Goal: Task Accomplishment & Management: Use online tool/utility

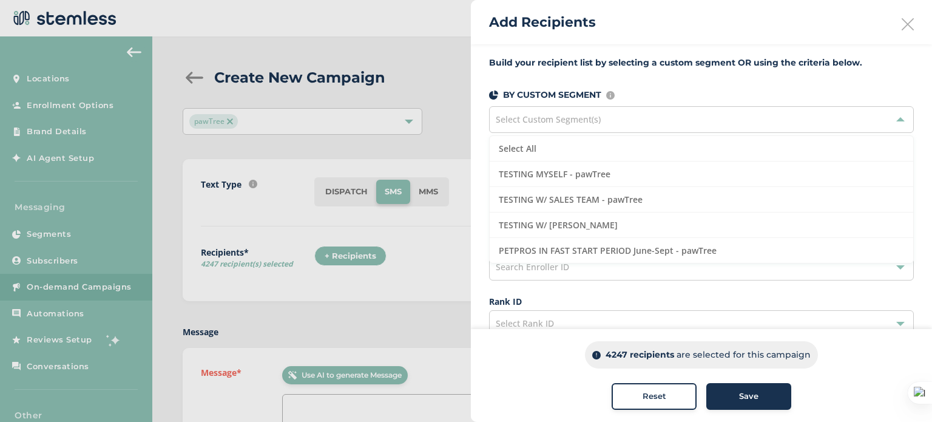
scroll to position [5, 0]
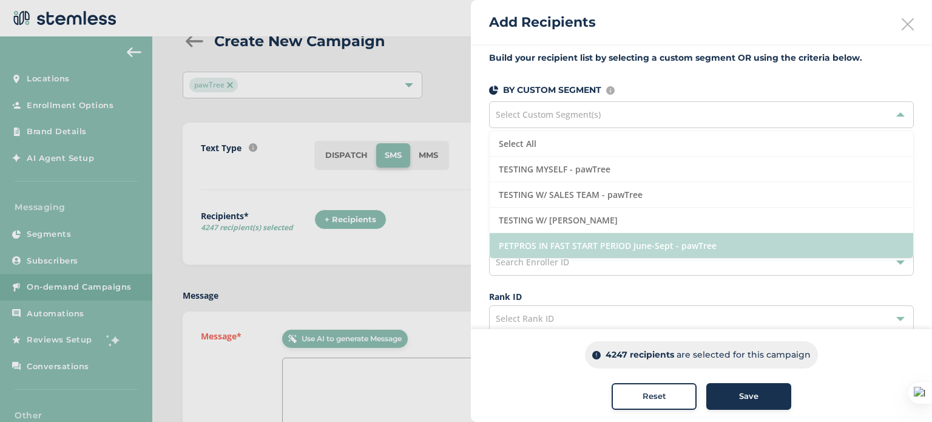
click at [540, 243] on li "PETPROS IN FAST START PERIOD June-Sept - pawTree" at bounding box center [702, 245] width 424 height 25
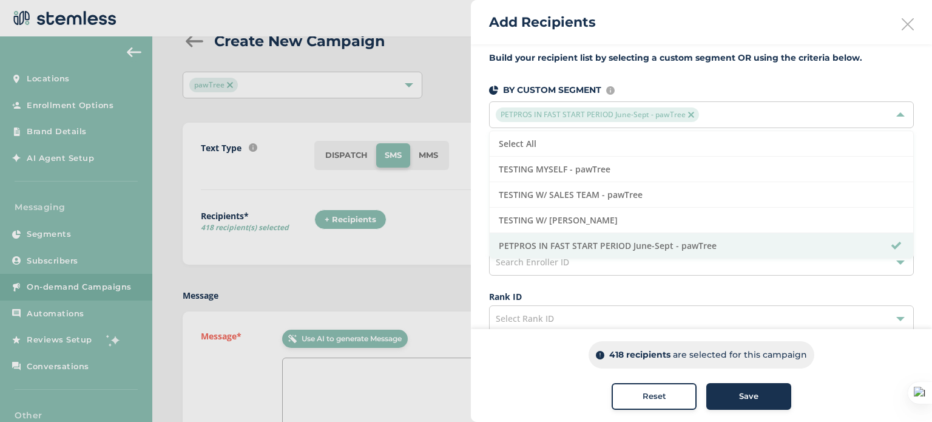
click at [447, 215] on div at bounding box center [466, 211] width 932 height 422
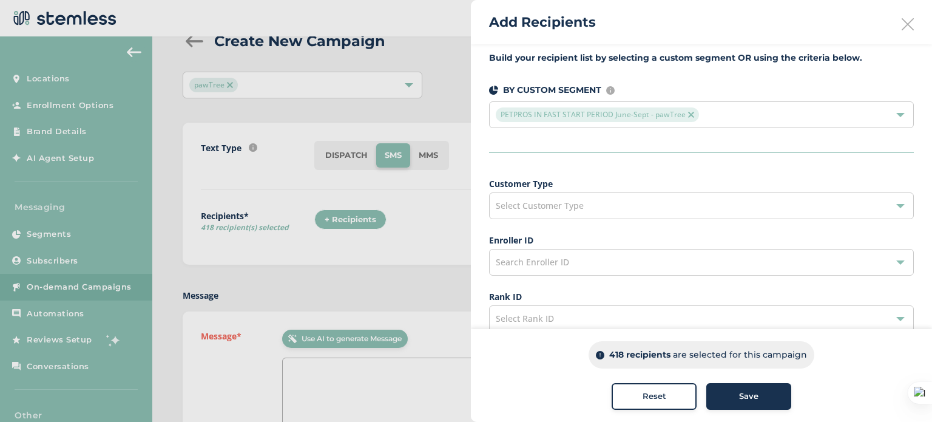
click at [561, 198] on div "Select Customer Type" at bounding box center [701, 205] width 425 height 27
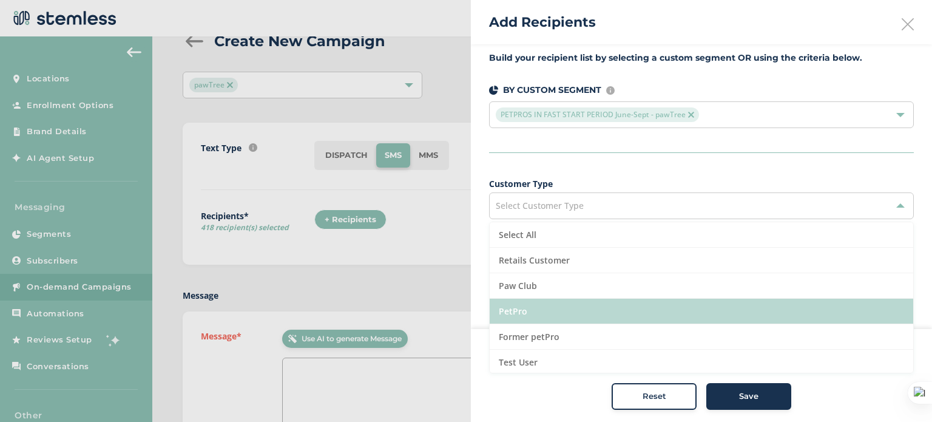
click at [507, 313] on li "PetPro" at bounding box center [702, 311] width 424 height 25
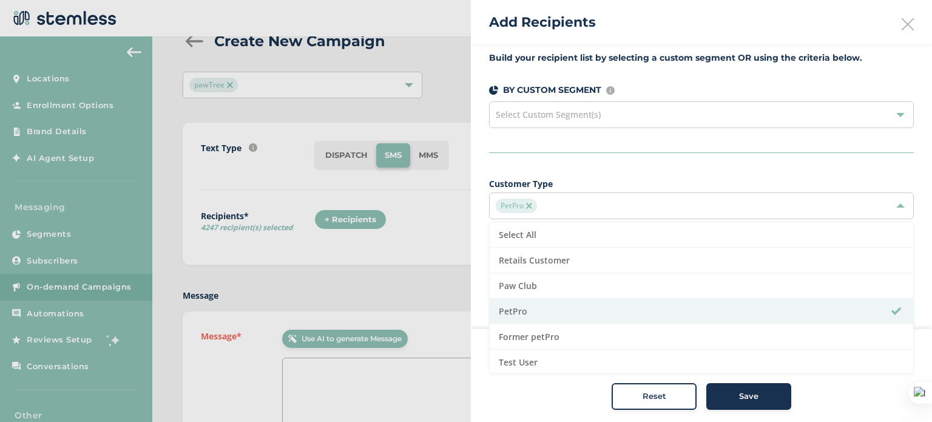
click at [518, 114] on span "Select Custom Segment(s)" at bounding box center [548, 115] width 105 height 12
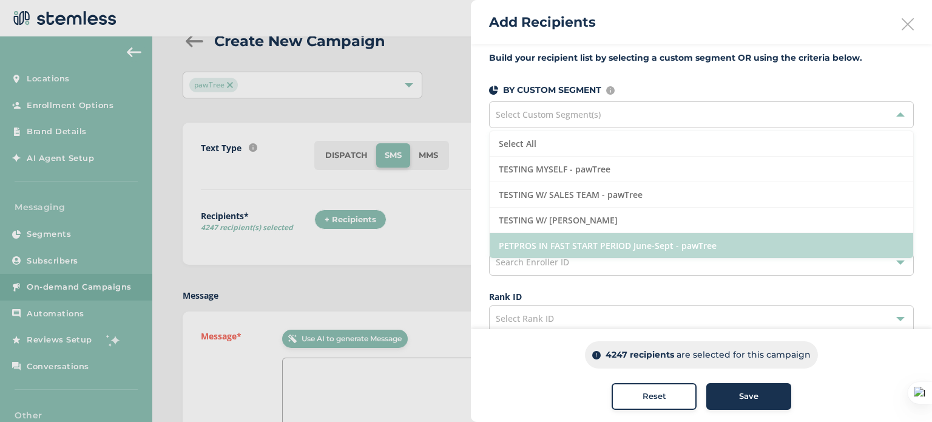
click at [541, 242] on li "PETPROS IN FAST START PERIOD June-Sept - pawTree" at bounding box center [702, 245] width 424 height 25
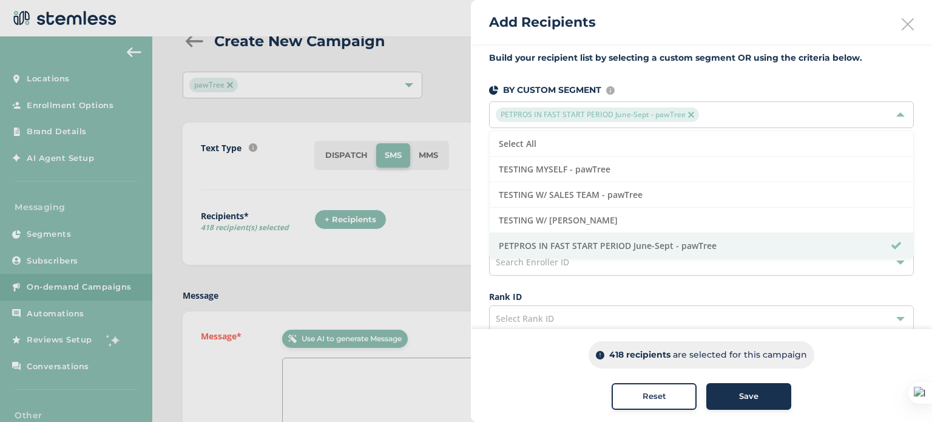
click at [688, 112] on img at bounding box center [691, 115] width 6 height 6
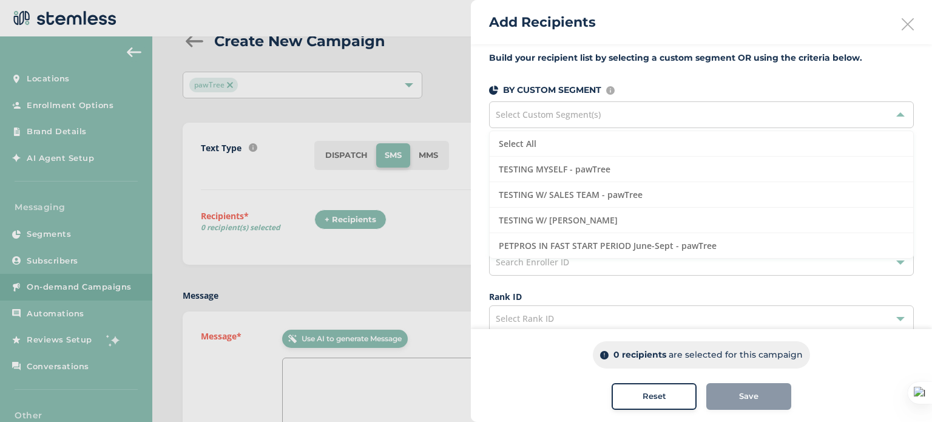
click at [479, 108] on div "Build your recipient list by selecting a custom segment OR using the criteria b…" at bounding box center [701, 339] width 461 height 601
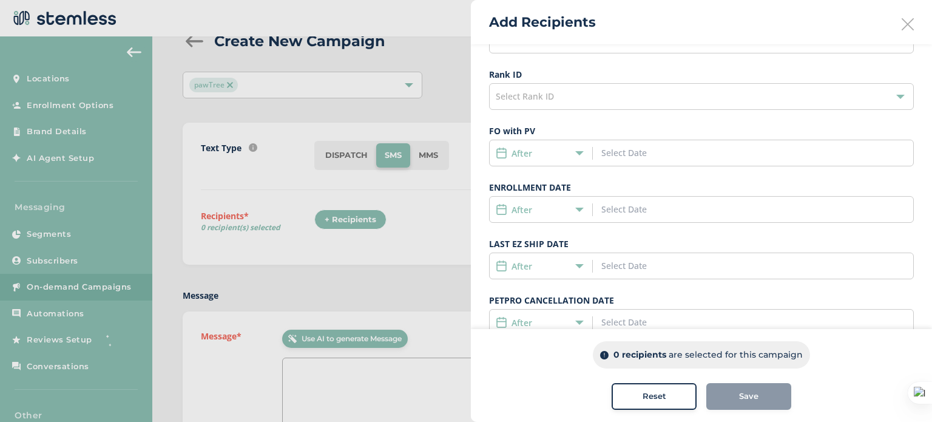
scroll to position [228, 0]
click at [584, 205] on div "After" at bounding box center [544, 209] width 97 height 13
click at [577, 206] on icon at bounding box center [579, 209] width 8 height 8
click at [535, 293] on span "Date Range" at bounding box center [525, 299] width 47 height 12
click at [613, 206] on input at bounding box center [656, 208] width 110 height 13
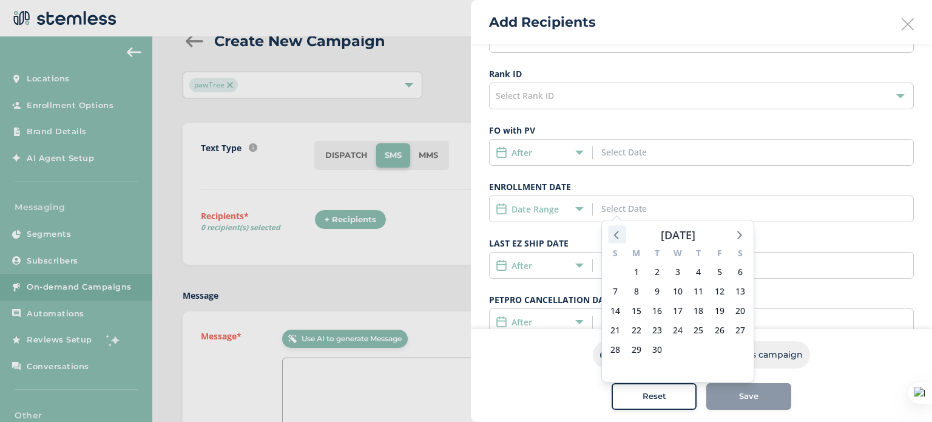
click at [613, 232] on icon at bounding box center [617, 234] width 16 height 16
click at [714, 270] on span "1" at bounding box center [719, 271] width 17 height 17
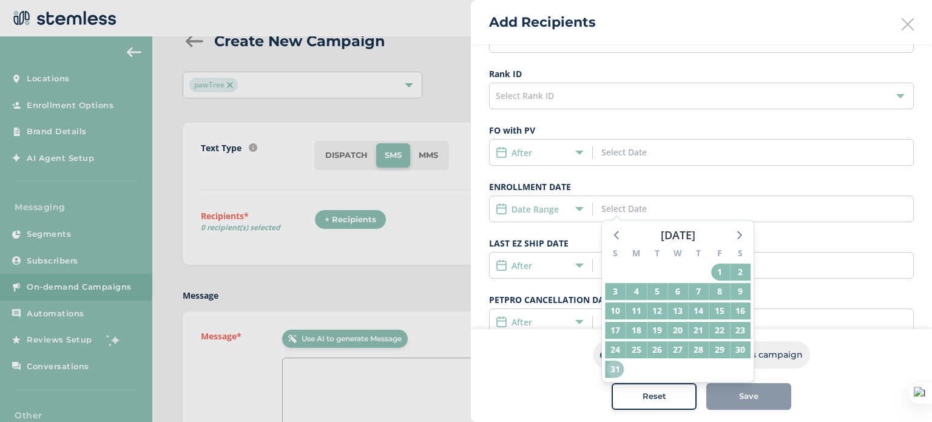
click at [615, 369] on span "31" at bounding box center [615, 368] width 17 height 17
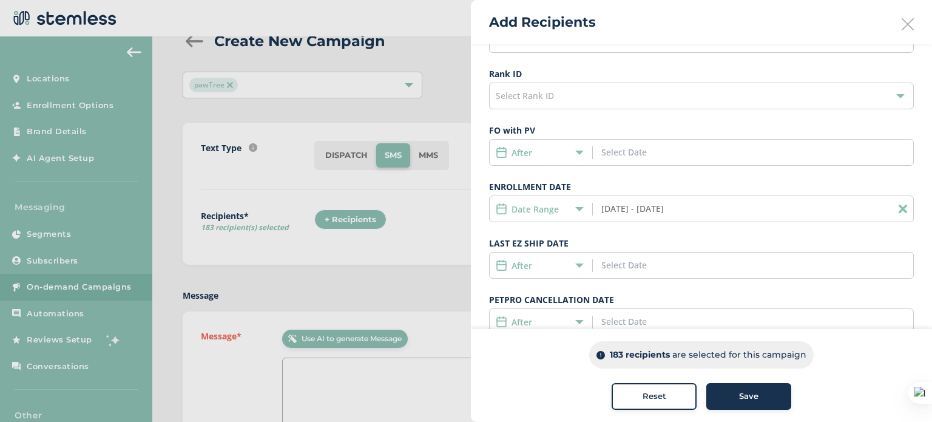
click at [583, 206] on icon at bounding box center [579, 209] width 8 height 8
click at [694, 208] on input "[DATE] - [DATE]" at bounding box center [656, 208] width 110 height 13
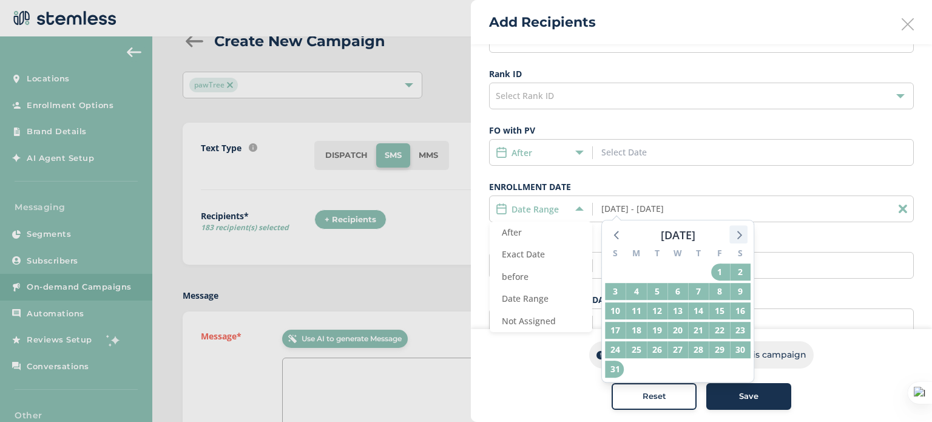
click at [737, 231] on icon at bounding box center [739, 234] width 16 height 16
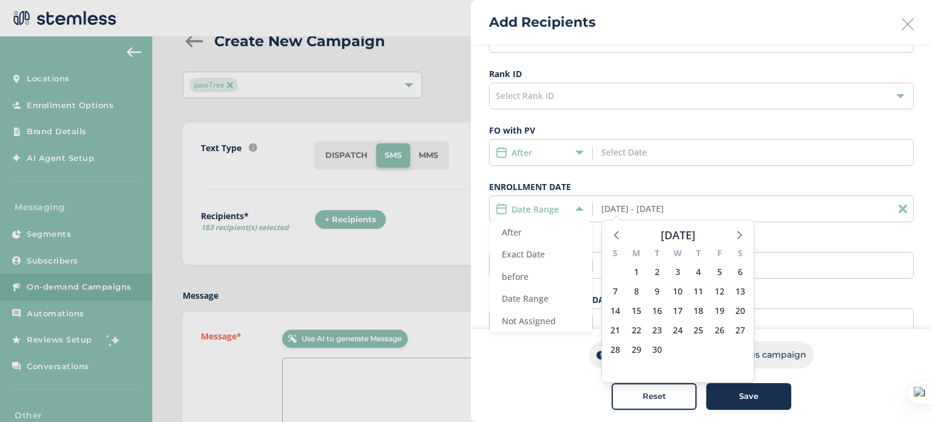
click at [473, 166] on div "Build your recipient list by selecting a custom segment OR using the criteria b…" at bounding box center [701, 117] width 461 height 601
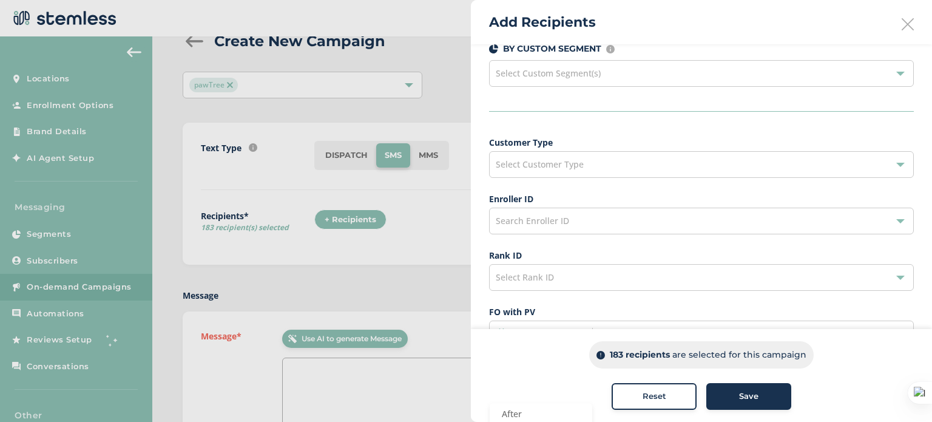
scroll to position [117, 0]
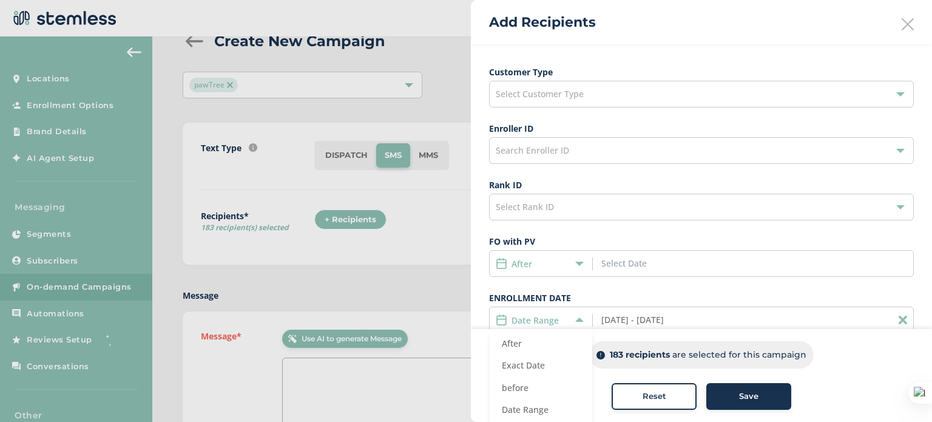
click at [565, 97] on span "Select Customer Type" at bounding box center [540, 94] width 88 height 12
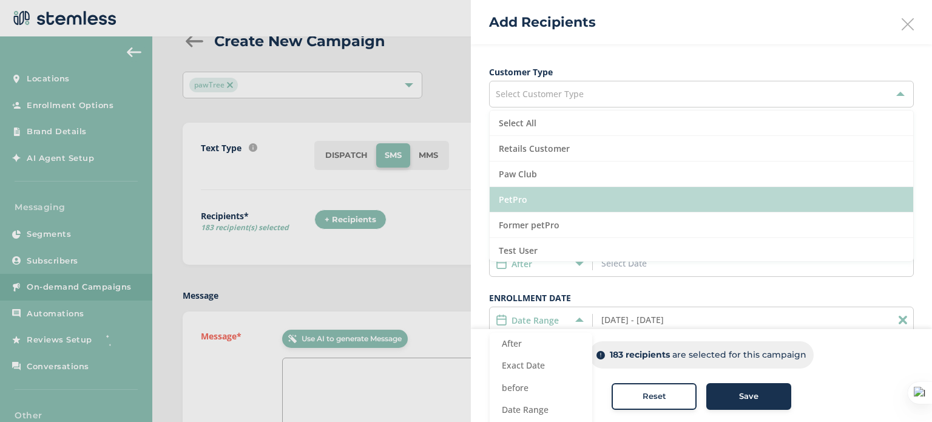
click at [518, 195] on li "PetPro" at bounding box center [702, 199] width 424 height 25
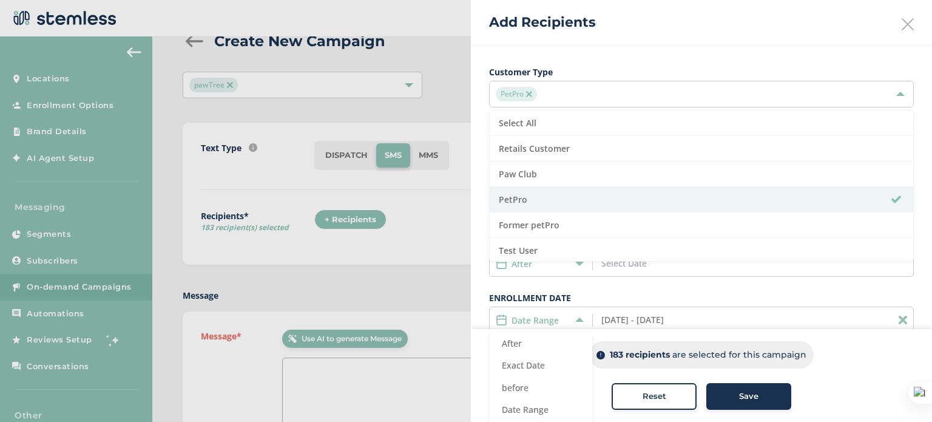
click at [477, 189] on div "Build your recipient list by selecting a custom segment OR using the criteria b…" at bounding box center [701, 228] width 461 height 601
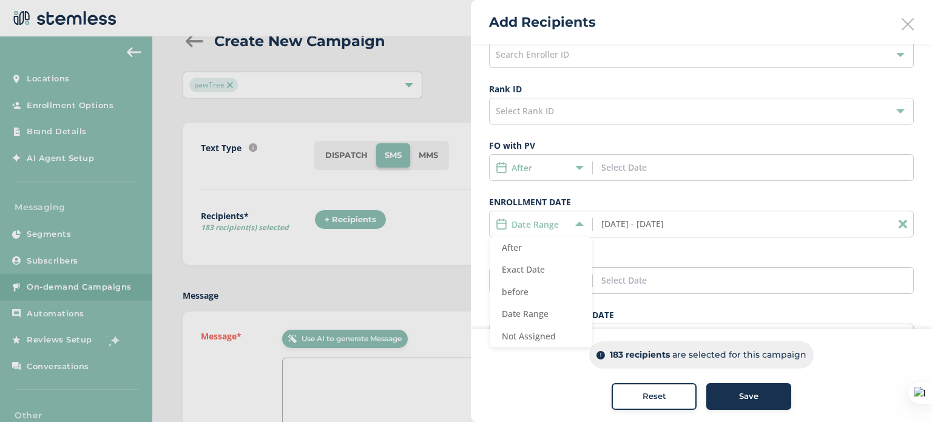
scroll to position [216, 0]
click at [477, 189] on div "Build your recipient list by selecting a custom segment OR using the criteria b…" at bounding box center [701, 128] width 461 height 601
click at [678, 217] on input "[DATE] - [DATE]" at bounding box center [656, 220] width 110 height 13
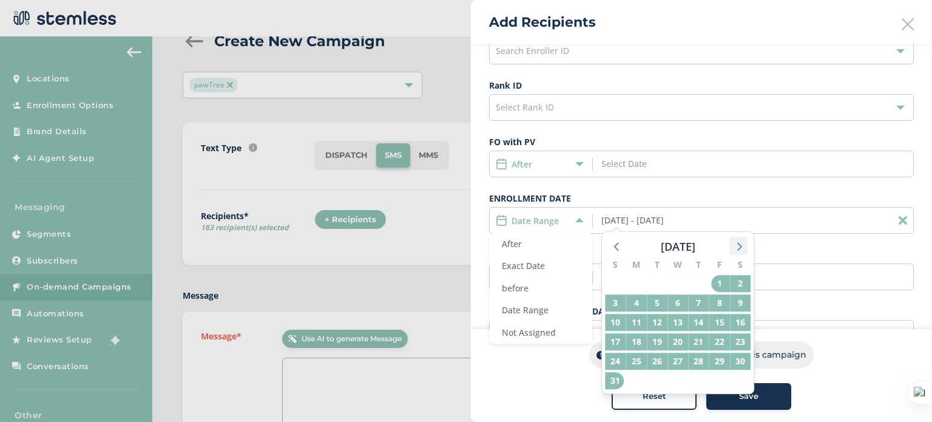
click at [742, 247] on icon at bounding box center [739, 246] width 16 height 16
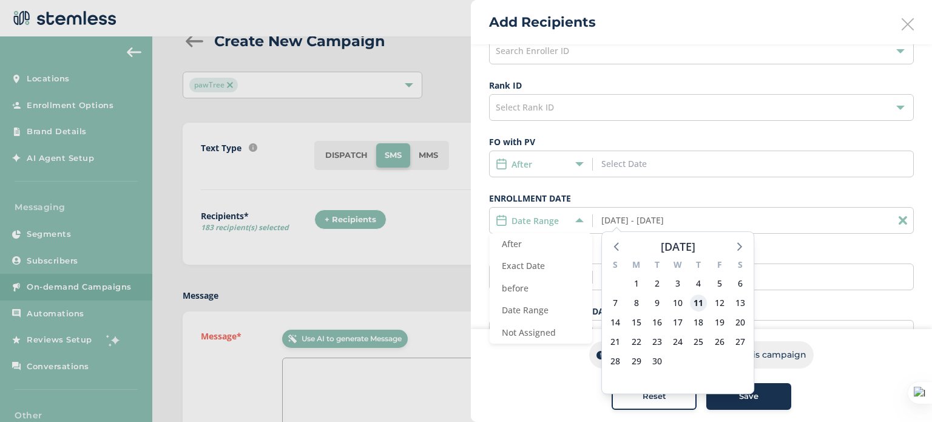
click at [699, 303] on span "11" at bounding box center [698, 302] width 17 height 17
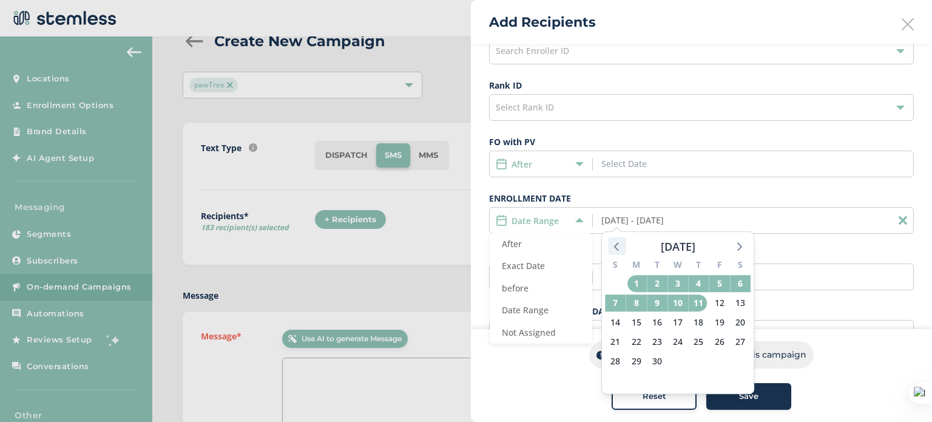
click at [623, 242] on icon at bounding box center [617, 246] width 16 height 16
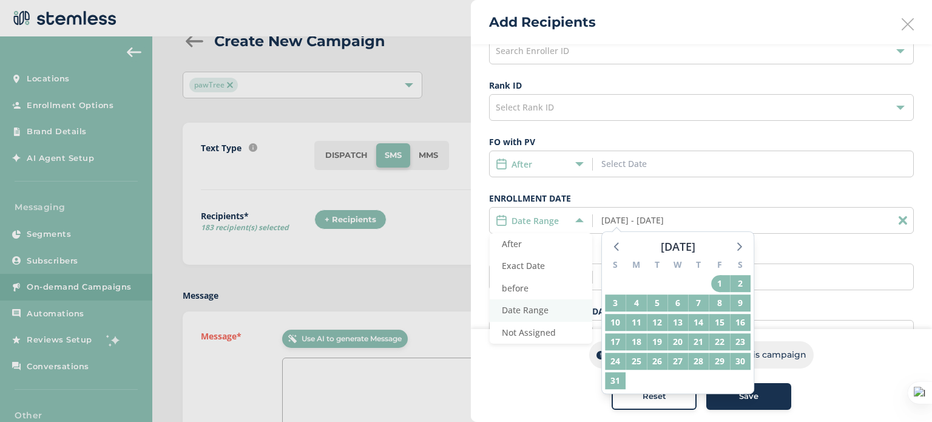
click at [529, 309] on span "Date Range" at bounding box center [525, 310] width 47 height 12
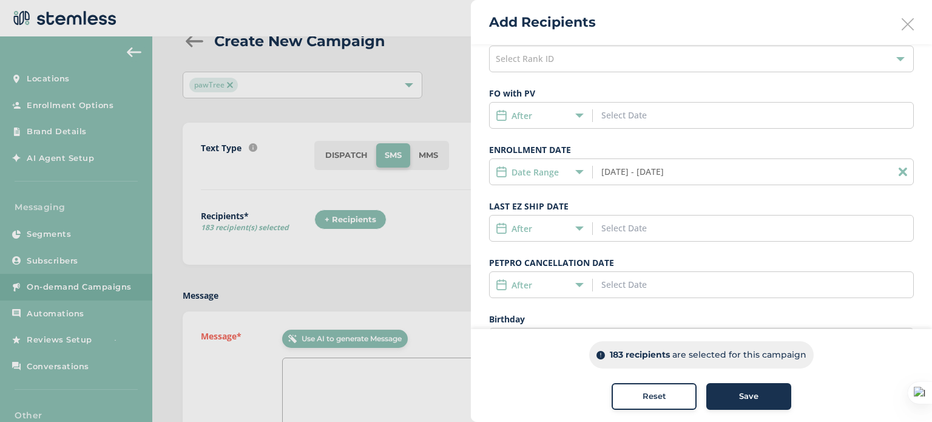
scroll to position [277, 0]
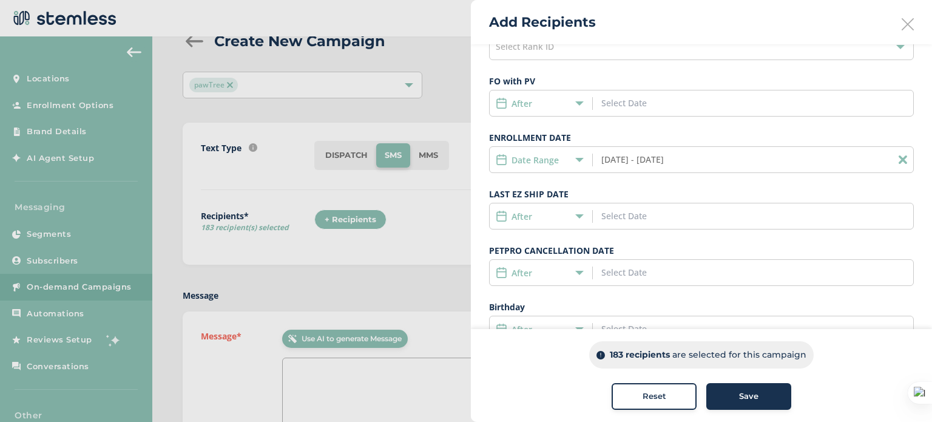
click at [672, 160] on input "[DATE] - [DATE]" at bounding box center [656, 159] width 110 height 13
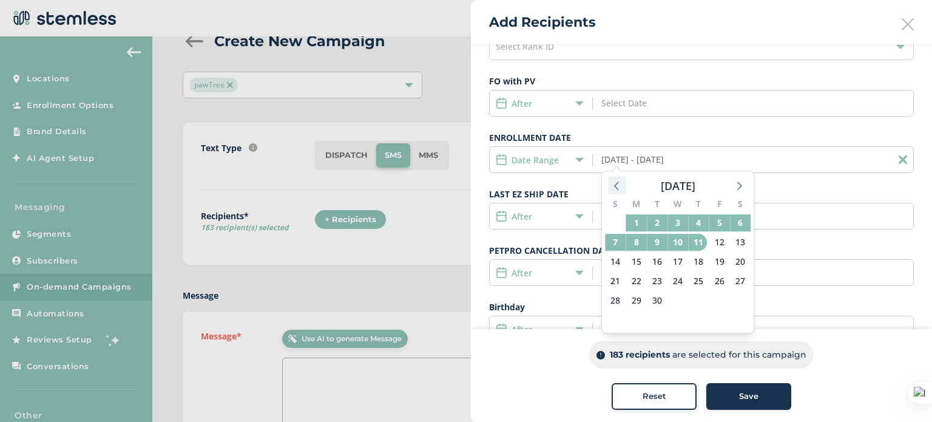
click at [618, 186] on icon at bounding box center [617, 185] width 16 height 16
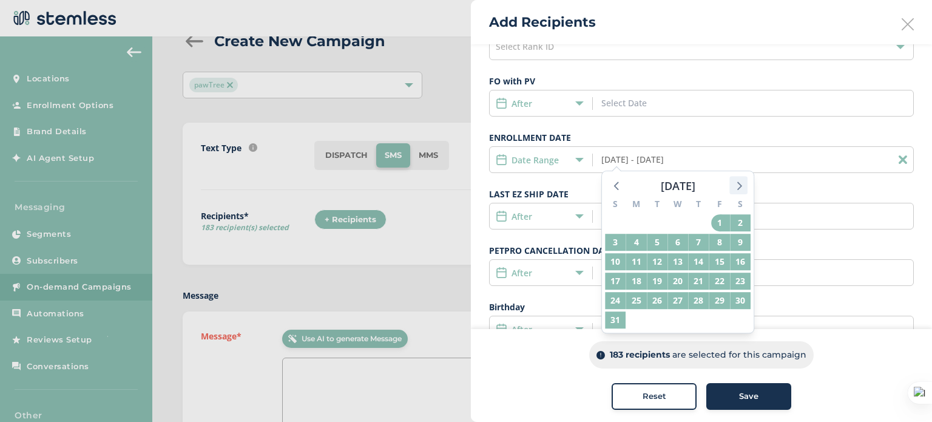
click at [738, 188] on icon at bounding box center [739, 185] width 5 height 8
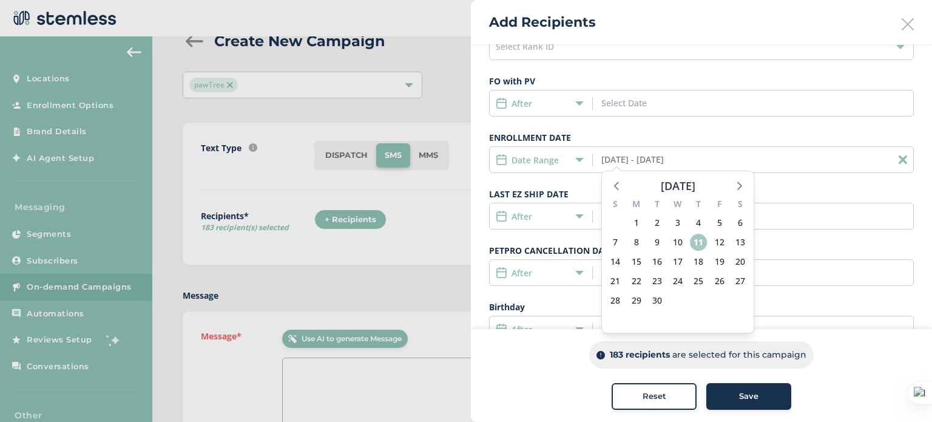
click at [698, 242] on span "11" at bounding box center [698, 242] width 17 height 17
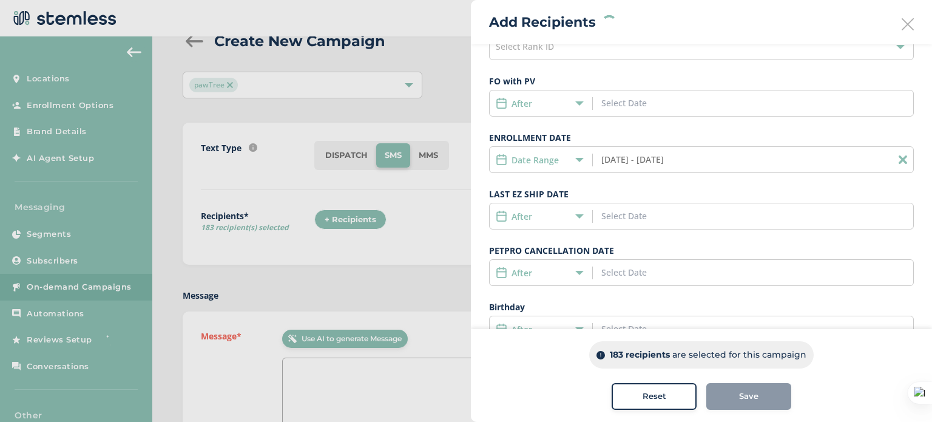
click at [617, 158] on input "[DATE] - [DATE]" at bounding box center [656, 159] width 110 height 13
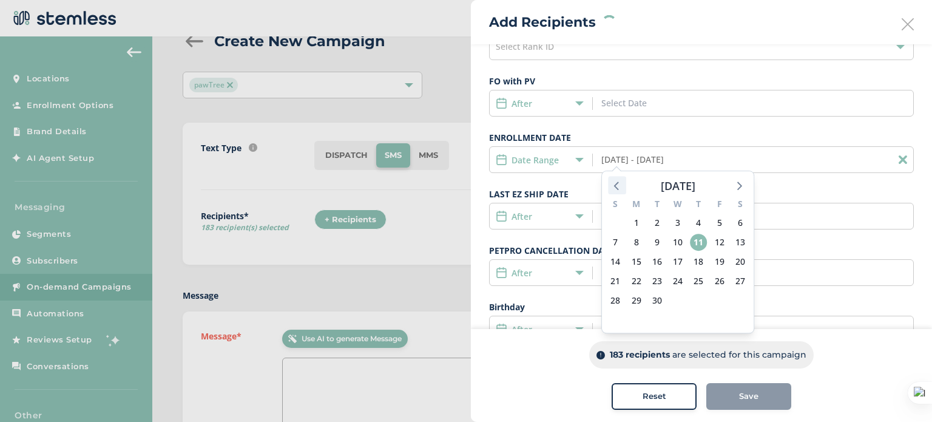
click at [619, 184] on icon at bounding box center [617, 185] width 16 height 16
click at [719, 221] on span "1" at bounding box center [719, 222] width 17 height 17
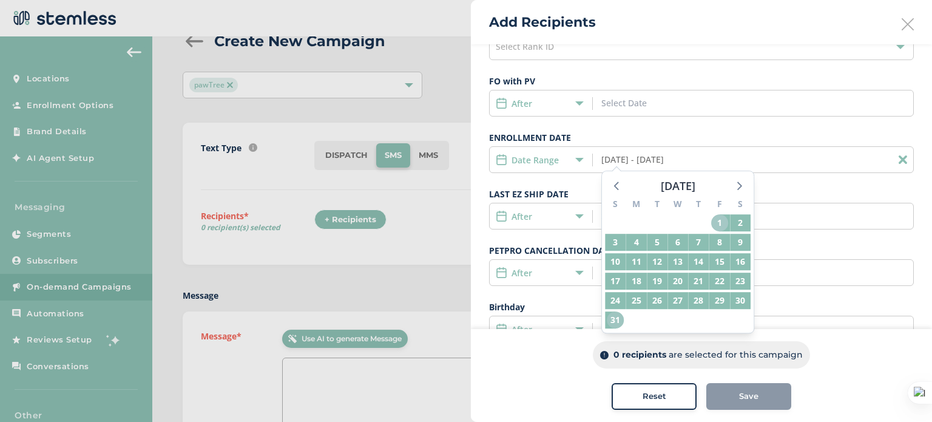
drag, startPoint x: 719, startPoint y: 221, endPoint x: 621, endPoint y: 319, distance: 138.2
click at [621, 319] on div "S M T W T F S 27 28 29 30 31 1 2 3 4 5 6 7 8 9 10 11 12 13 14 15 16 17 18 19 20…" at bounding box center [678, 263] width 152 height 138
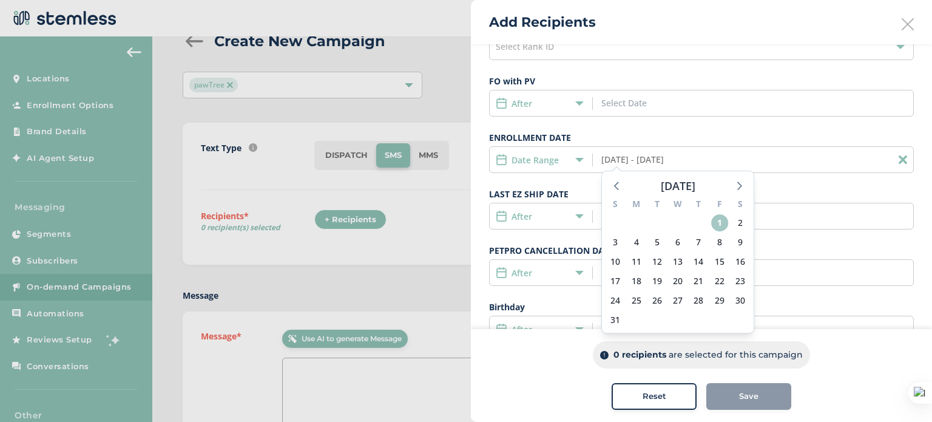
click at [716, 222] on span "1" at bounding box center [719, 222] width 17 height 17
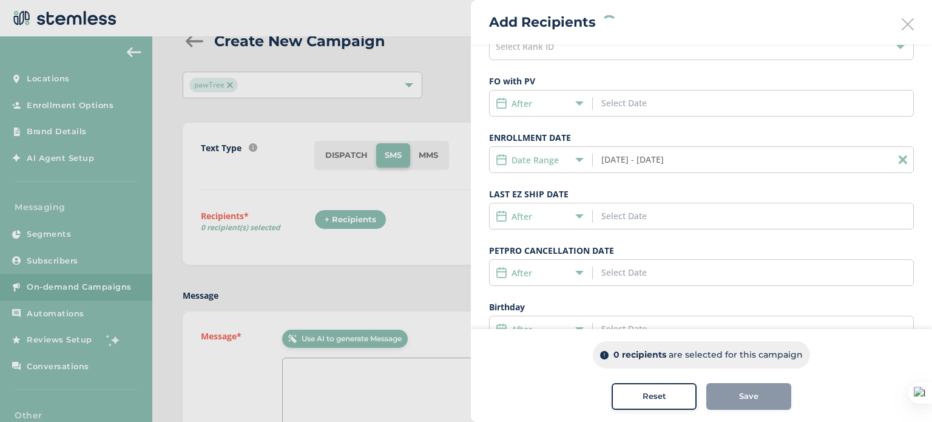
click at [674, 154] on input "[DATE] - [DATE]" at bounding box center [656, 159] width 110 height 13
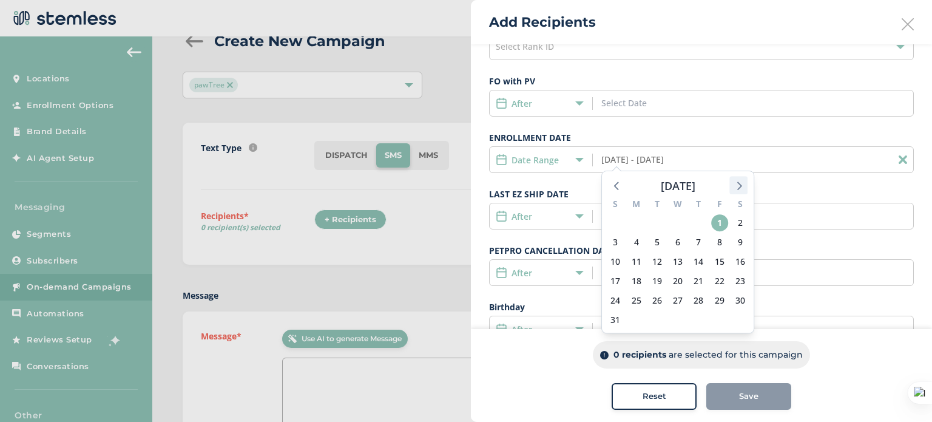
click at [736, 180] on icon at bounding box center [739, 185] width 16 height 16
click at [675, 241] on span "10" at bounding box center [677, 242] width 17 height 17
click at [677, 239] on span "10" at bounding box center [677, 242] width 17 height 17
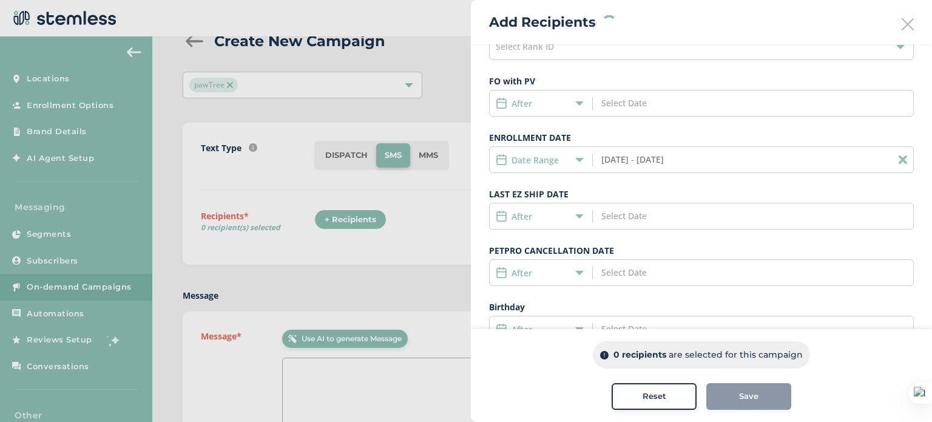
click at [626, 162] on input "[DATE] - [DATE]" at bounding box center [656, 159] width 110 height 13
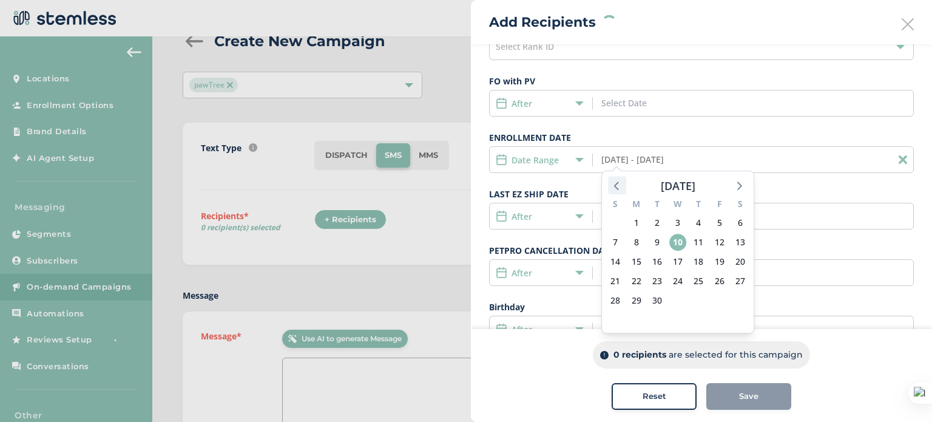
click at [619, 176] on div at bounding box center [617, 185] width 18 height 18
click at [713, 218] on span "1" at bounding box center [719, 222] width 17 height 17
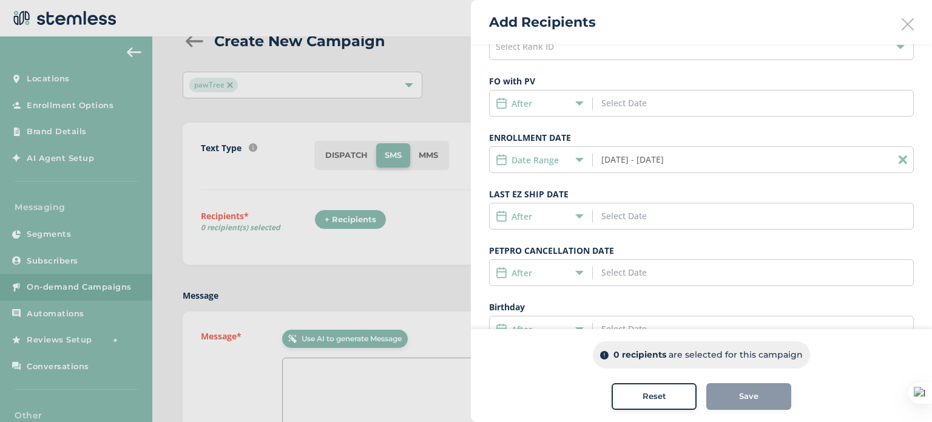
click at [672, 156] on input "[DATE] - [DATE]" at bounding box center [656, 159] width 110 height 13
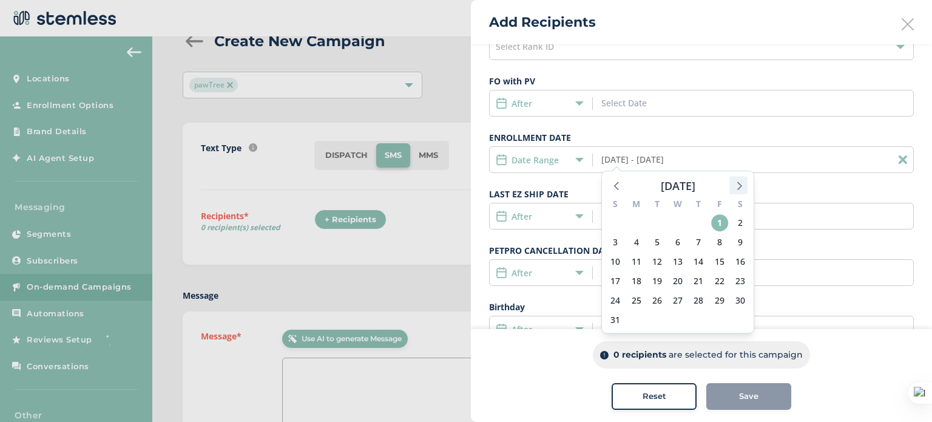
click at [739, 188] on icon at bounding box center [739, 185] width 5 height 8
click at [682, 239] on span "10" at bounding box center [677, 242] width 17 height 17
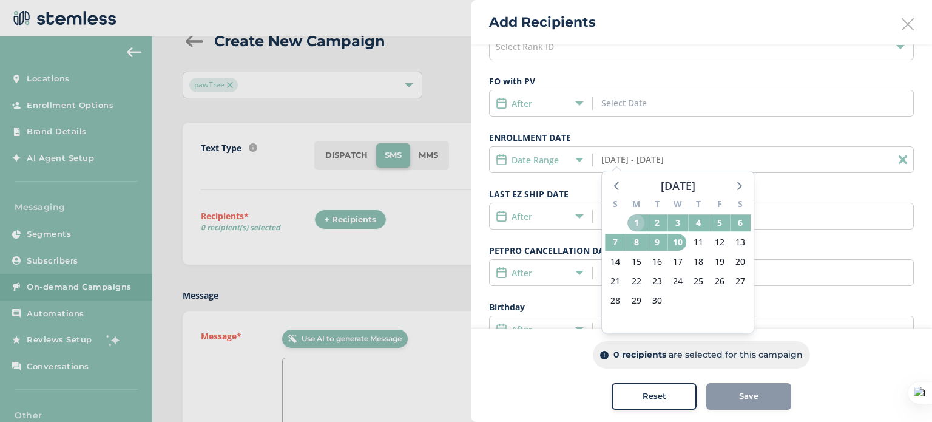
click at [635, 218] on span "1" at bounding box center [636, 222] width 17 height 17
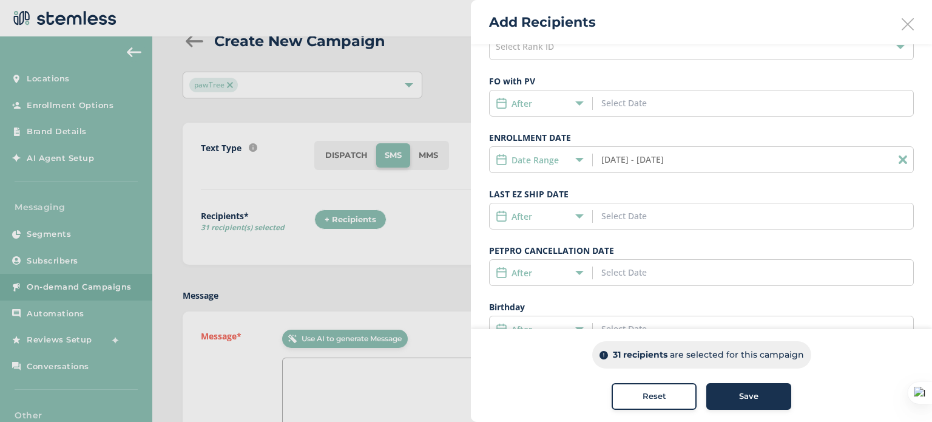
click at [624, 159] on input "[DATE] - [DATE]" at bounding box center [656, 159] width 110 height 13
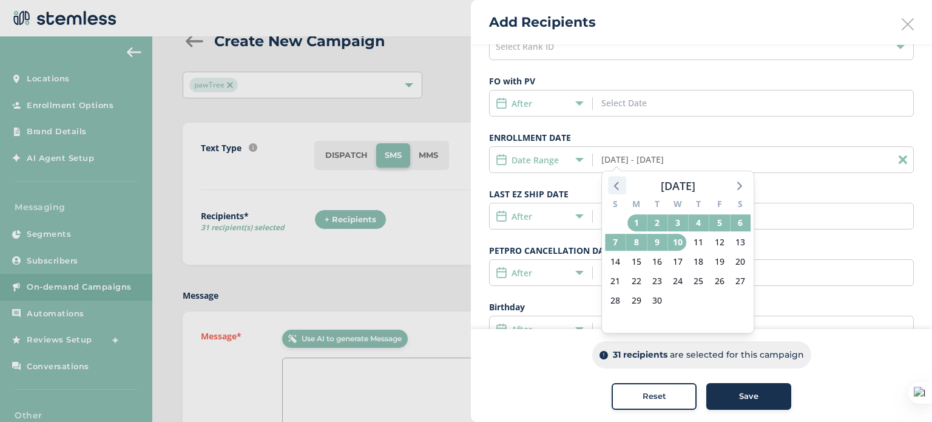
click at [617, 183] on icon at bounding box center [617, 185] width 16 height 16
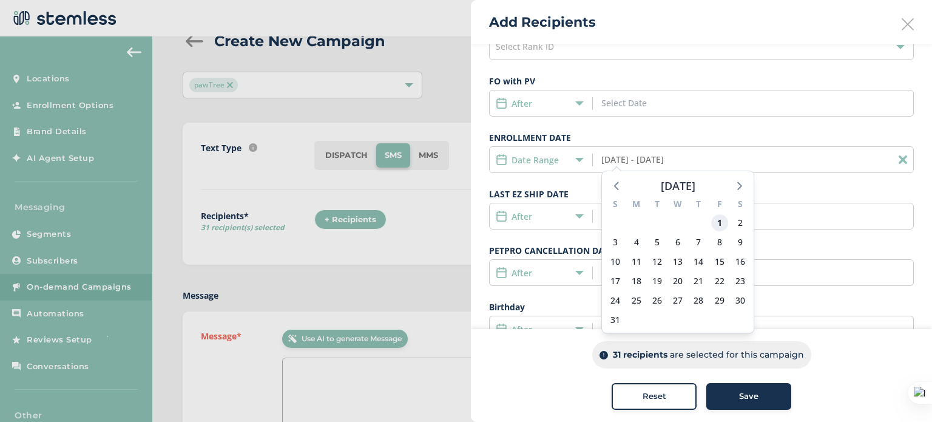
drag, startPoint x: 719, startPoint y: 223, endPoint x: 710, endPoint y: 281, distance: 58.9
click at [710, 281] on div "S M T W T F S 27 28 29 30 31 1 2 3 4 5 6 7 8 9 10 11 12 13 14 15 16 17 18 19 20…" at bounding box center [678, 263] width 152 height 138
click at [722, 228] on span "1" at bounding box center [719, 222] width 17 height 17
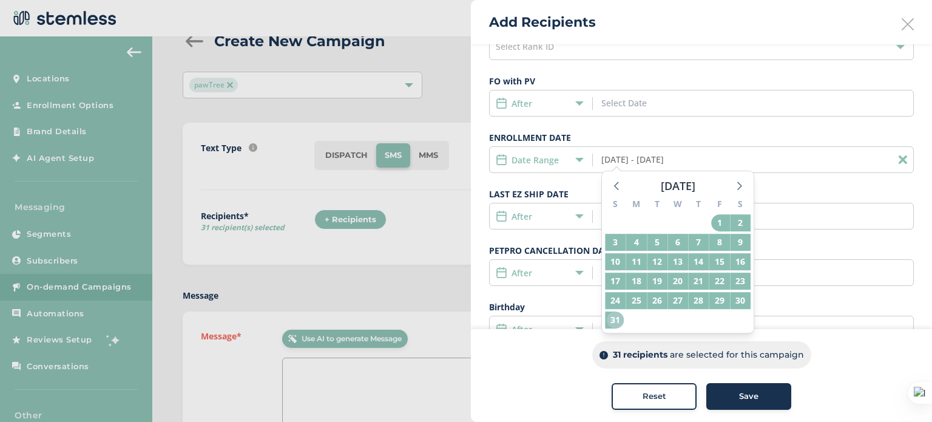
click at [621, 319] on span "31" at bounding box center [615, 319] width 17 height 17
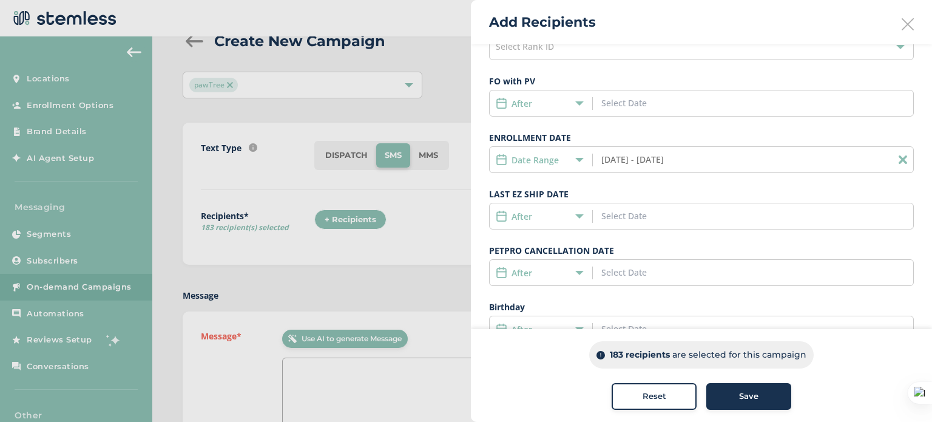
click at [671, 157] on input "[DATE] - [DATE]" at bounding box center [656, 159] width 110 height 13
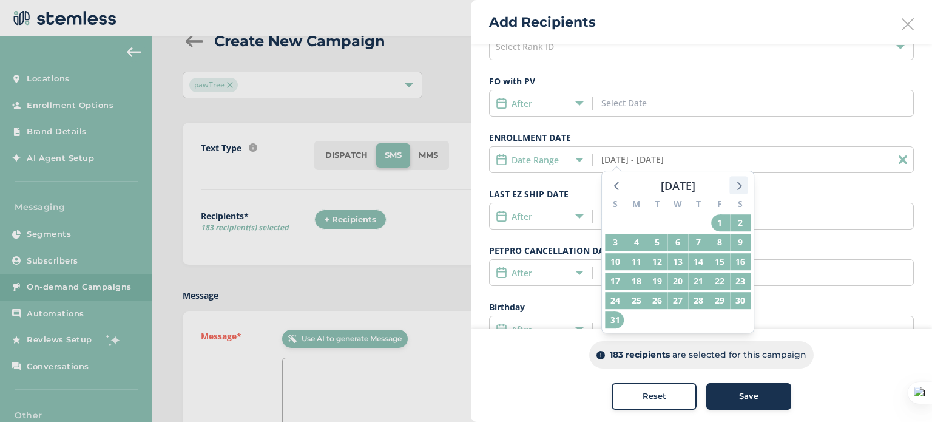
click at [744, 190] on icon at bounding box center [739, 185] width 16 height 16
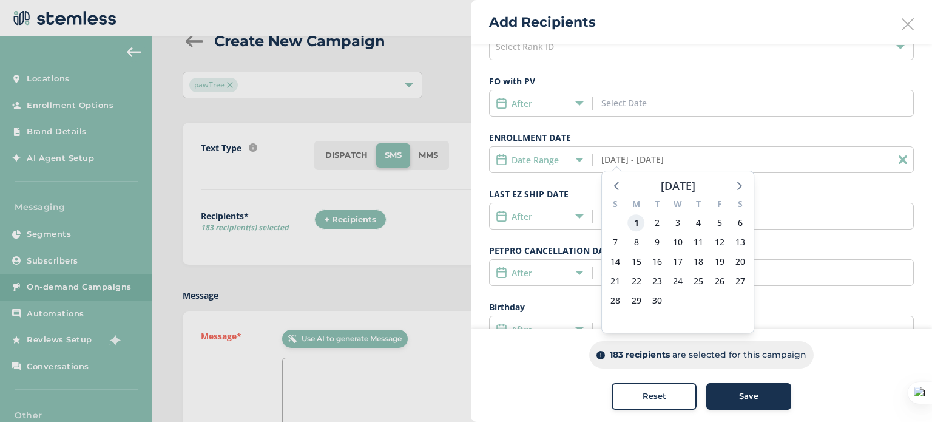
drag, startPoint x: 636, startPoint y: 220, endPoint x: 639, endPoint y: 228, distance: 7.9
click at [639, 228] on span "1" at bounding box center [636, 222] width 17 height 17
click at [677, 242] on span "10" at bounding box center [677, 242] width 17 height 17
type input "[DATE] - [DATE]"
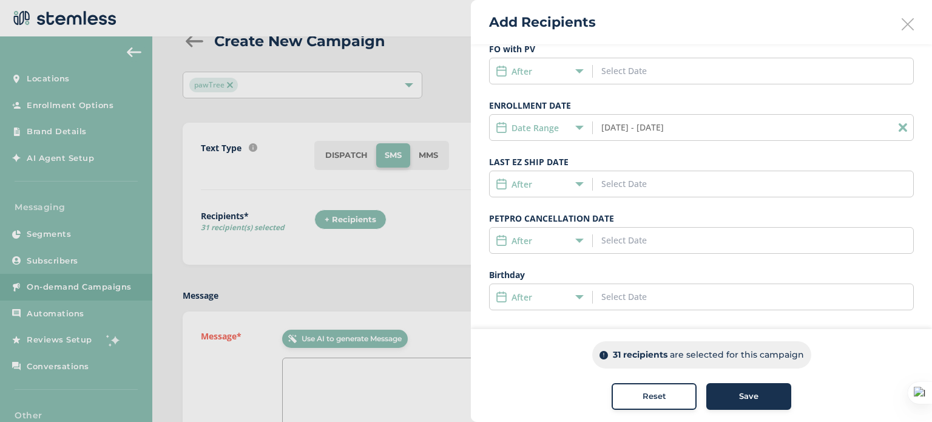
scroll to position [306, 0]
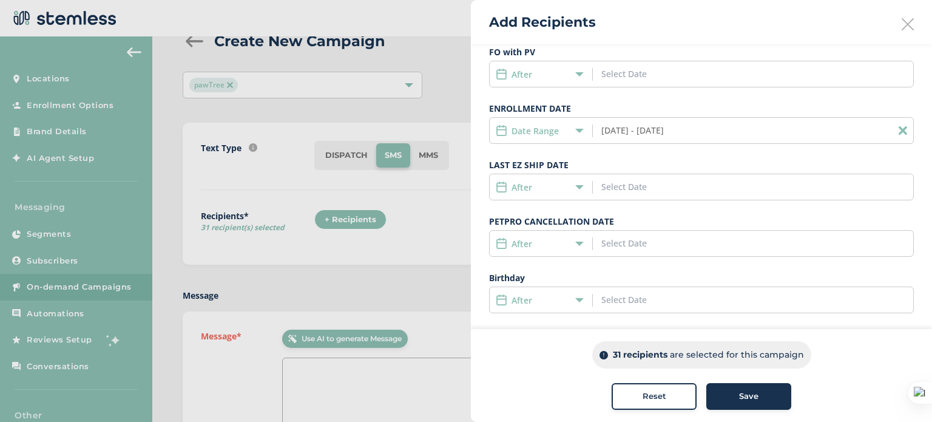
click at [592, 149] on div "Customer Type PetPro Enroller ID Search Enroller ID Rank ID Select Rank ID FO w…" at bounding box center [701, 94] width 425 height 437
click at [592, 152] on div "Customer Type PetPro Enroller ID Search Enroller ID Rank ID Select Rank ID FO w…" at bounding box center [701, 94] width 425 height 437
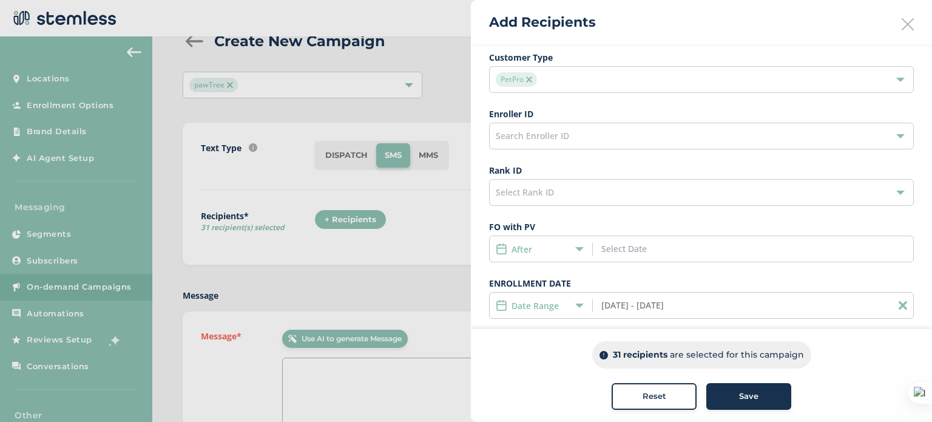
scroll to position [141, 0]
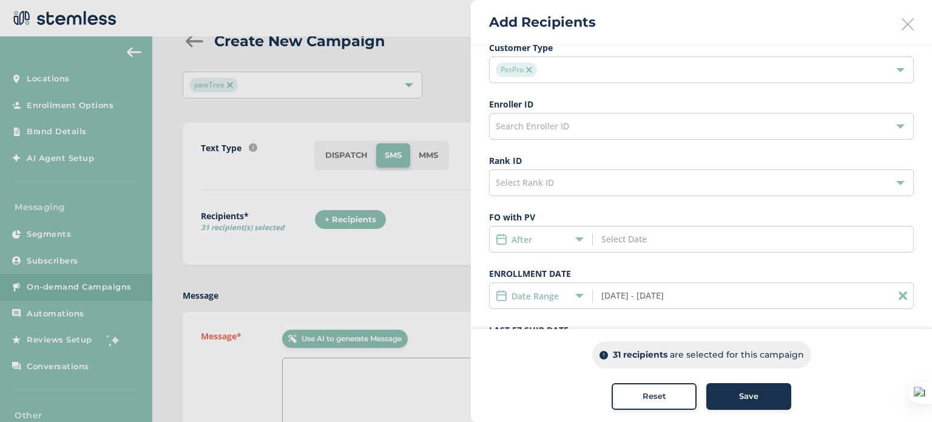
click at [613, 126] on div "Search Enroller ID" at bounding box center [701, 126] width 425 height 27
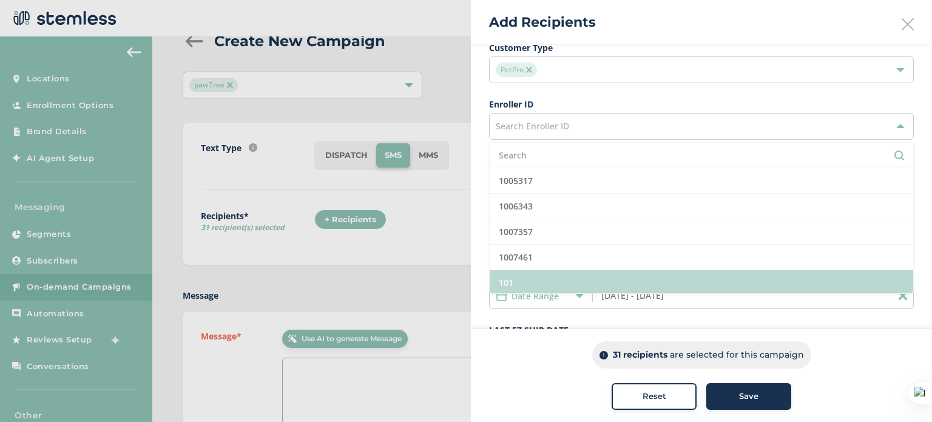
click at [522, 286] on li "101" at bounding box center [702, 282] width 424 height 25
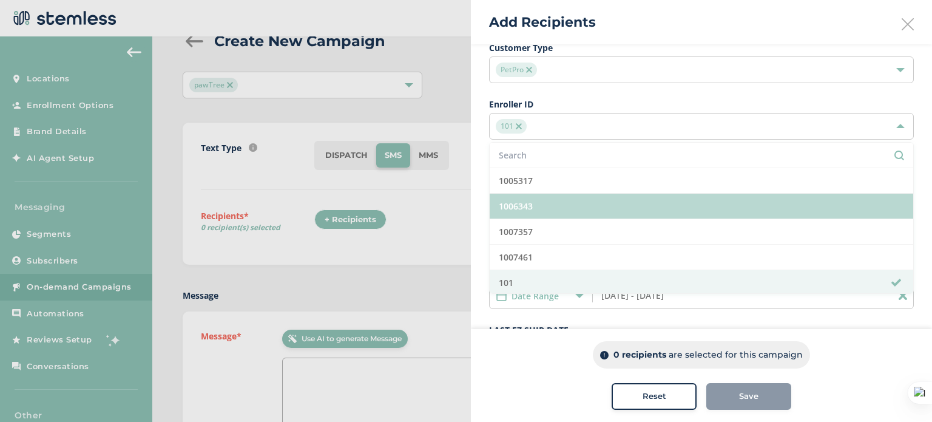
scroll to position [0, 0]
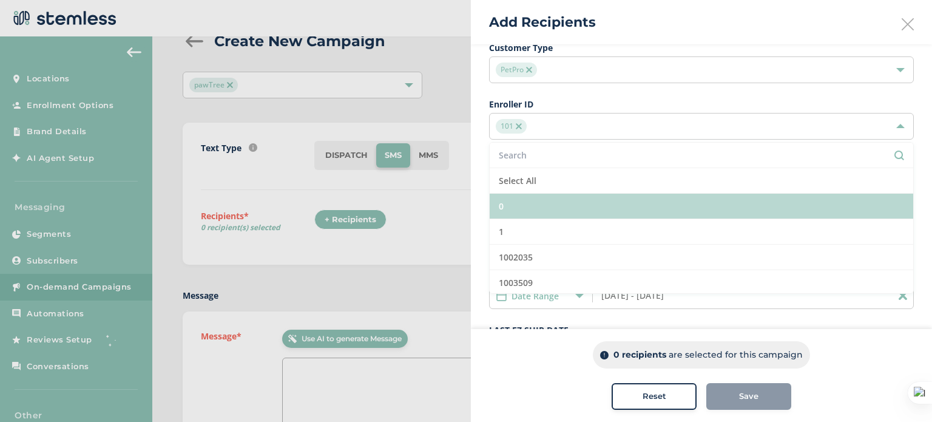
click at [524, 203] on li "0" at bounding box center [702, 206] width 424 height 25
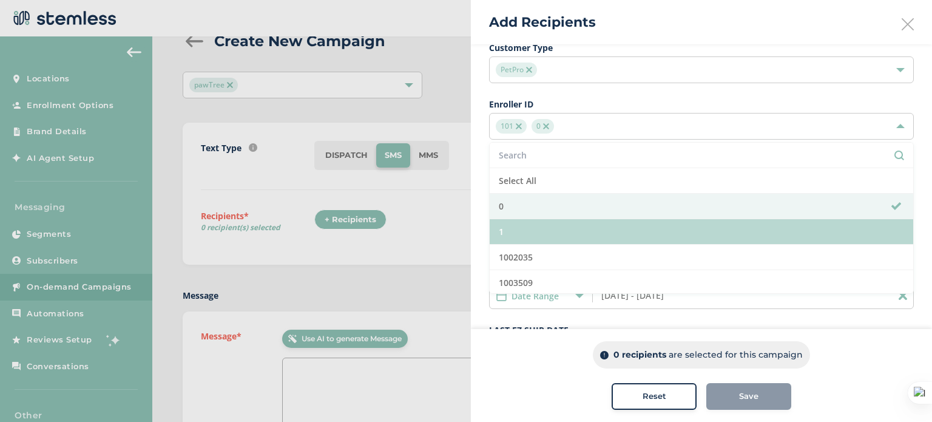
click at [519, 231] on li "1" at bounding box center [702, 231] width 424 height 25
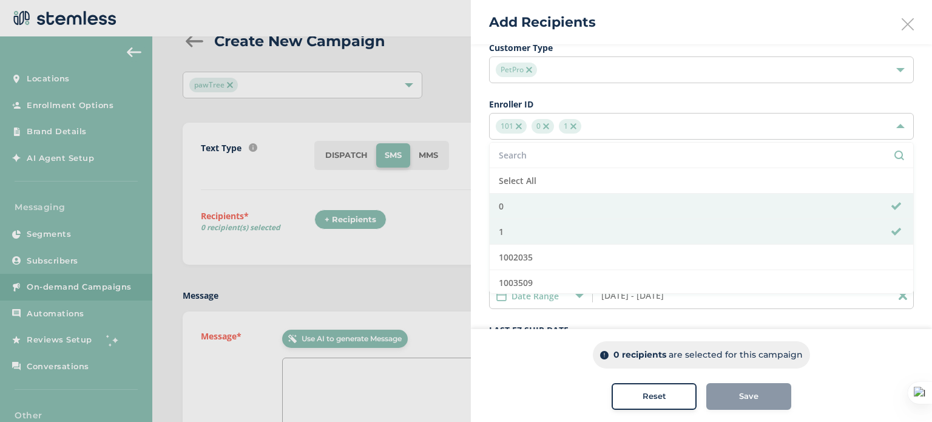
click at [543, 125] on img at bounding box center [546, 126] width 6 height 6
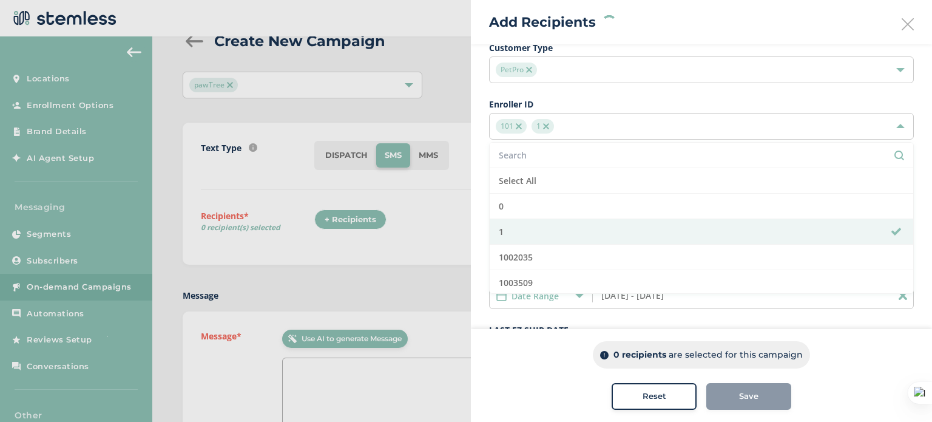
click at [519, 126] on img at bounding box center [519, 126] width 6 height 6
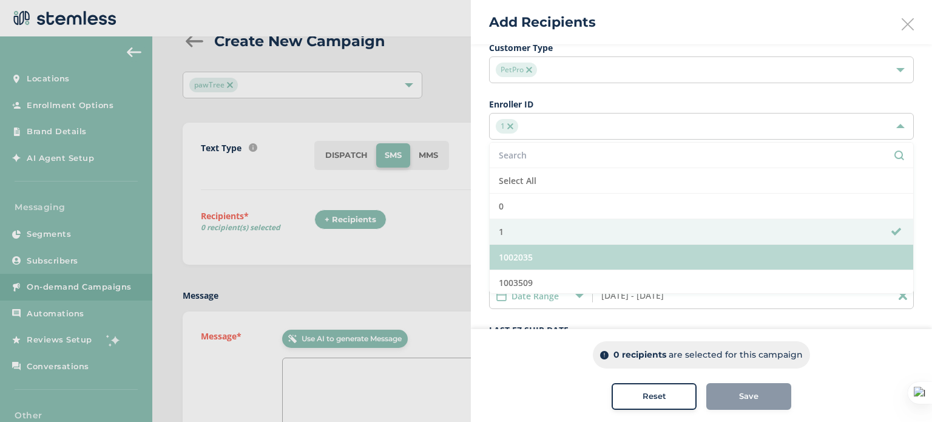
click at [519, 248] on li "1002035" at bounding box center [702, 257] width 424 height 25
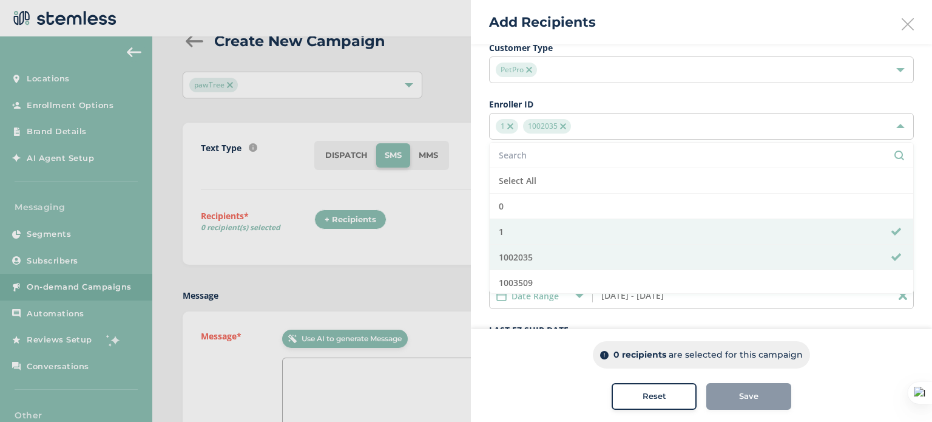
click at [509, 124] on img at bounding box center [510, 126] width 6 height 6
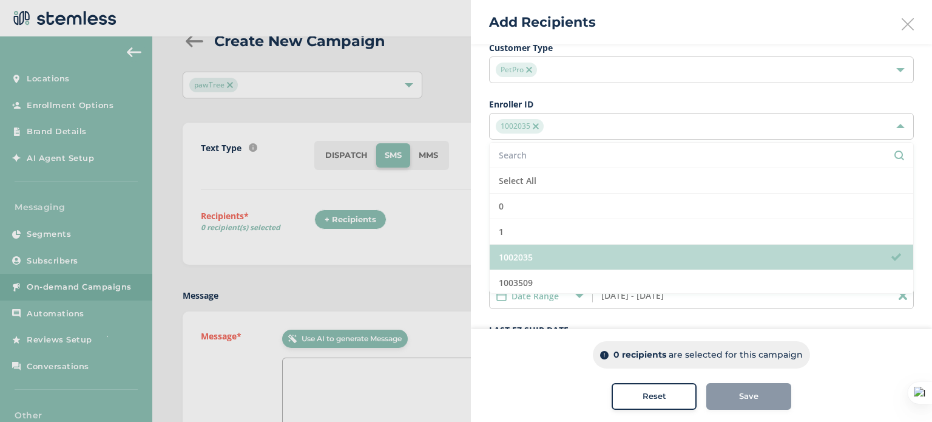
scroll to position [44, 0]
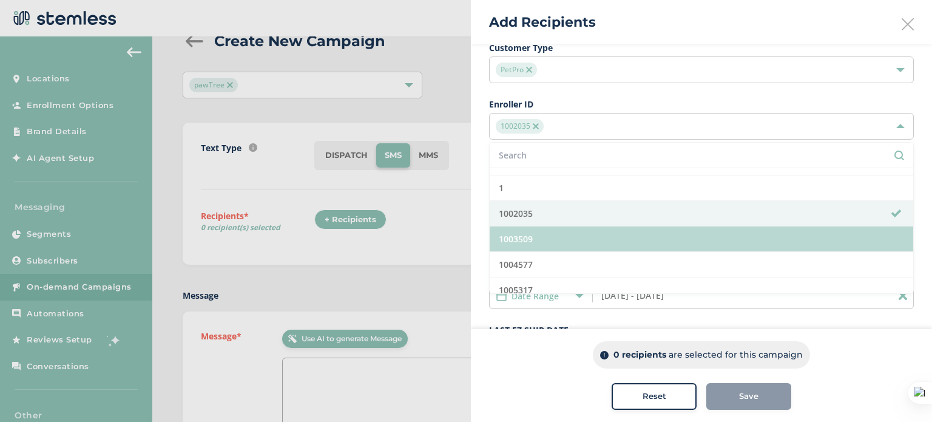
click at [524, 242] on li "1003509" at bounding box center [702, 238] width 424 height 25
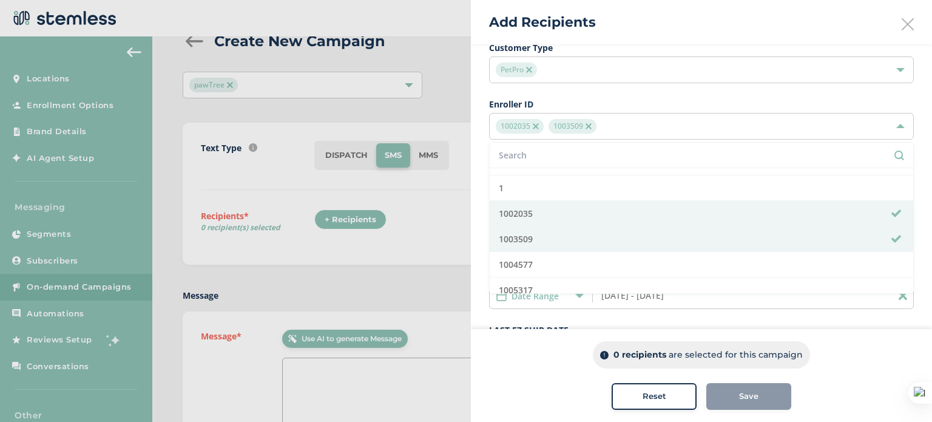
click at [535, 123] on img at bounding box center [536, 126] width 6 height 6
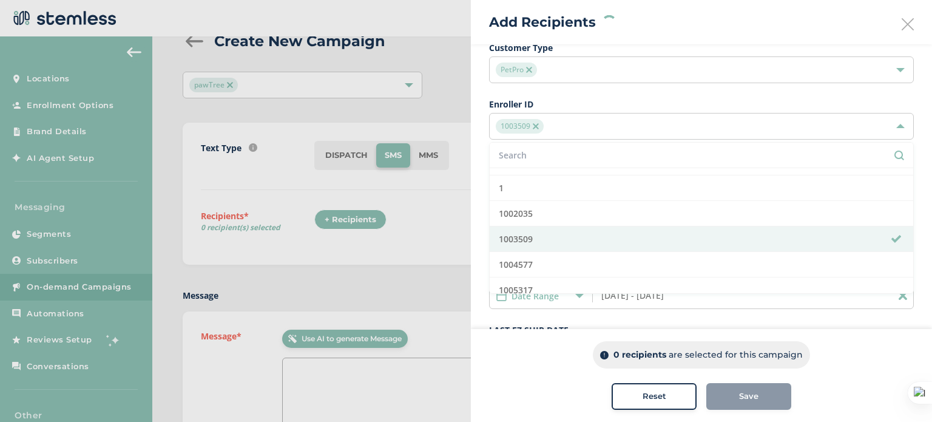
click at [535, 123] on img at bounding box center [536, 126] width 6 height 6
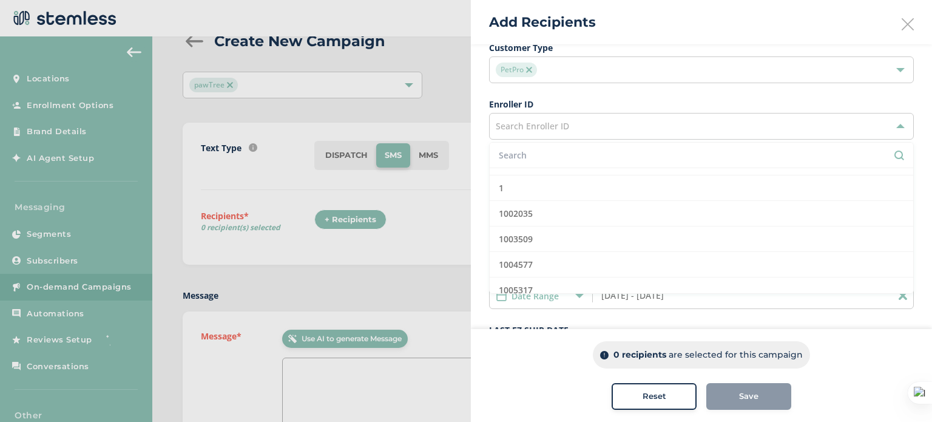
click at [471, 162] on div "Build your recipient list by selecting a custom segment OR using the criteria b…" at bounding box center [701, 204] width 461 height 601
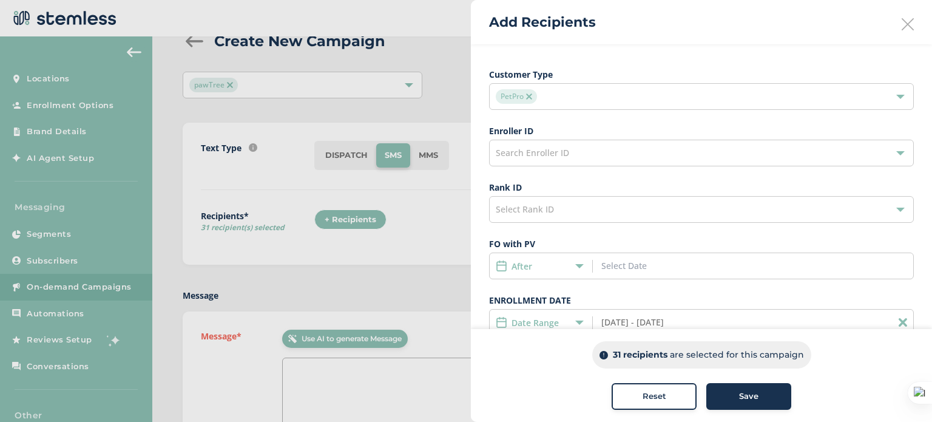
scroll to position [134, 0]
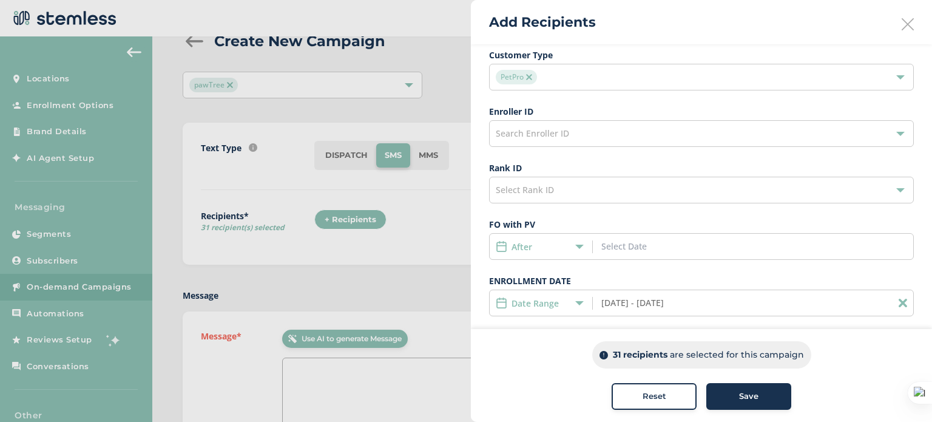
click at [538, 197] on div "Select Rank ID" at bounding box center [701, 190] width 425 height 27
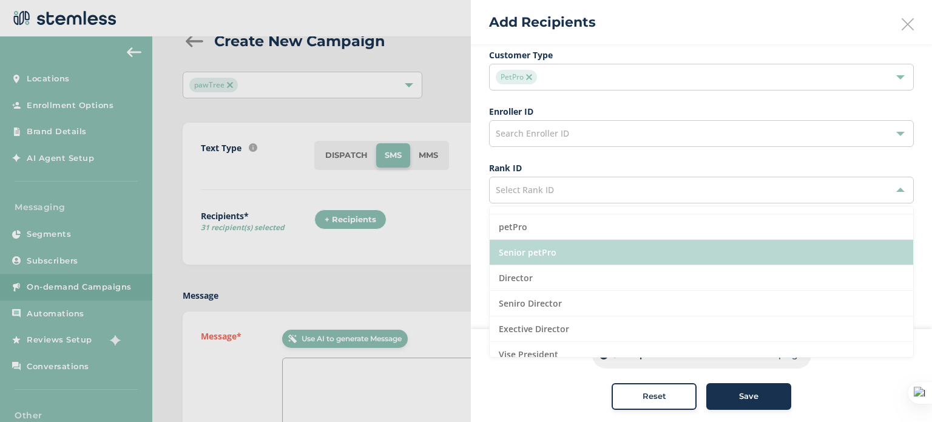
scroll to position [0, 0]
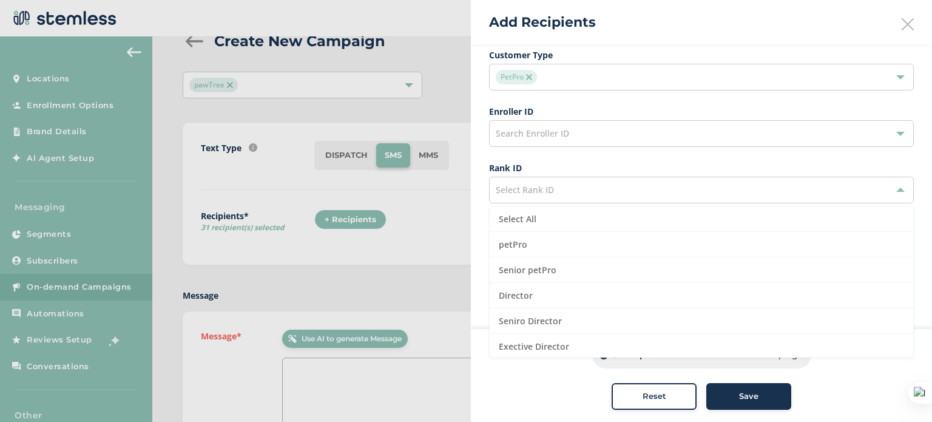
click at [483, 147] on div "Build your recipient list by selecting a custom segment OR using the criteria b…" at bounding box center [701, 211] width 461 height 601
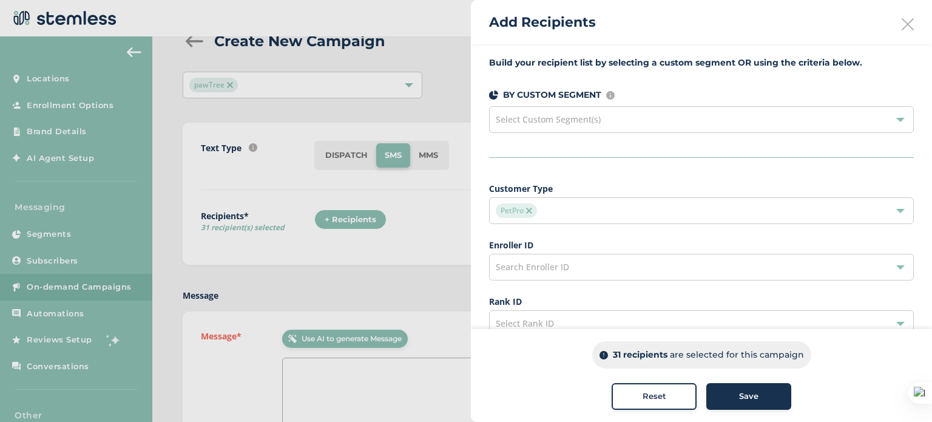
click at [479, 192] on div "Build your recipient list by selecting a custom segment OR using the criteria b…" at bounding box center [701, 344] width 461 height 601
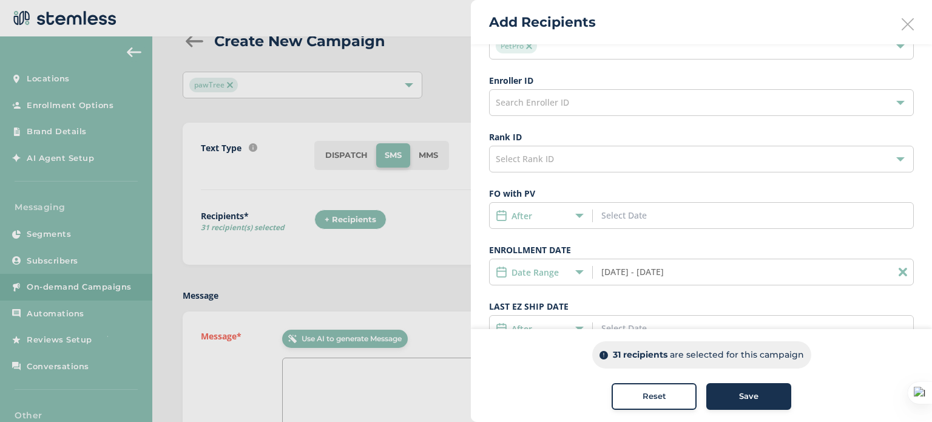
scroll to position [165, 0]
